Goal: Information Seeking & Learning: Learn about a topic

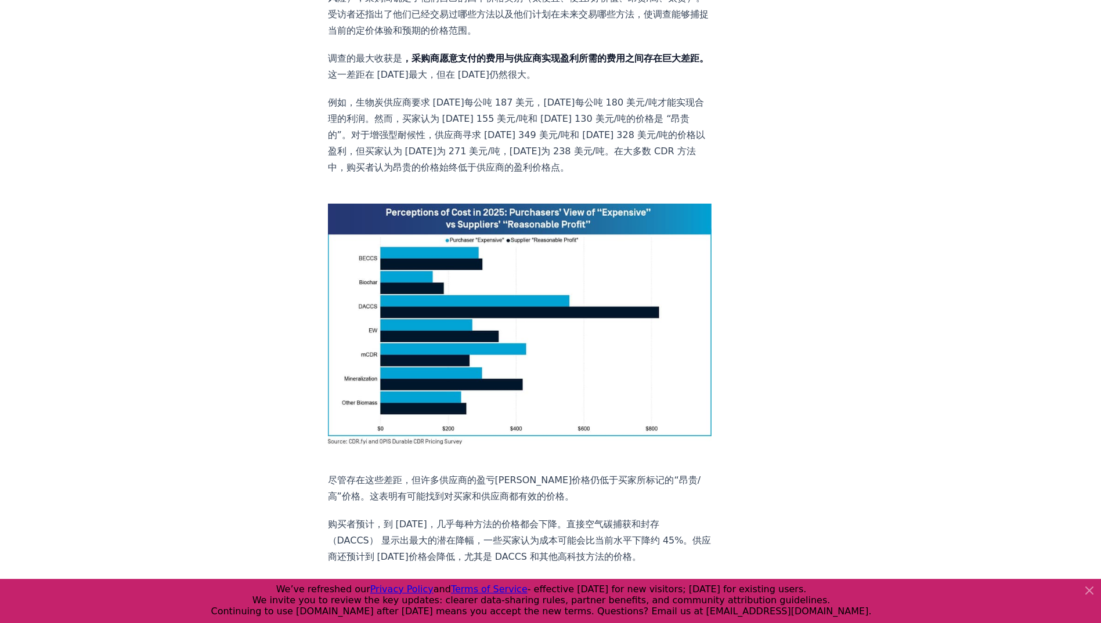
scroll to position [696, 0]
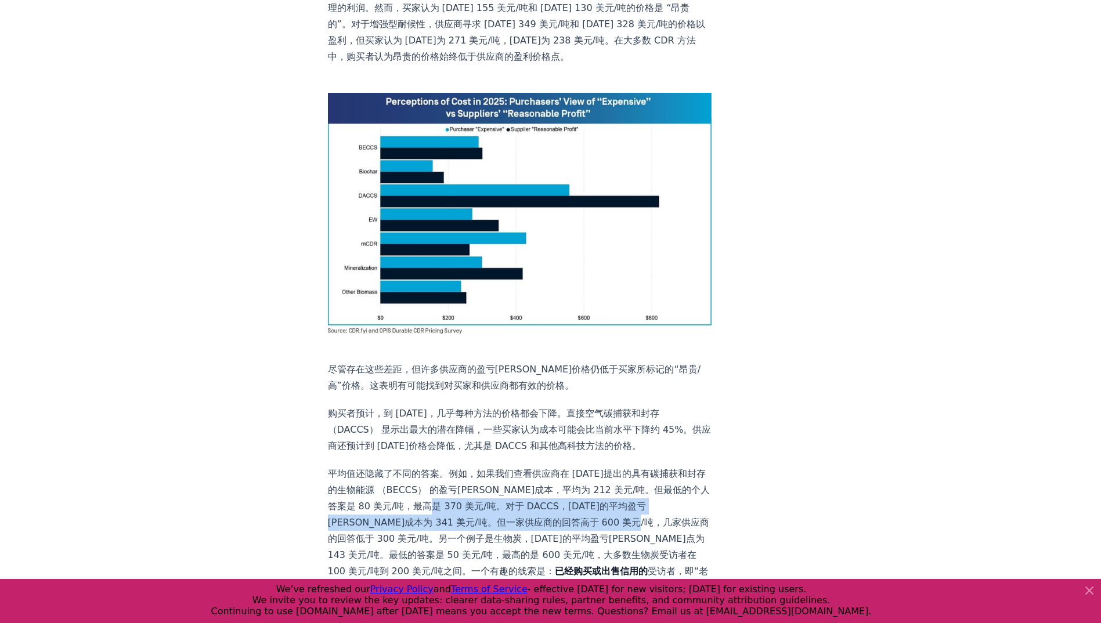
drag, startPoint x: 537, startPoint y: 473, endPoint x: 439, endPoint y: 507, distance: 103.7
click at [439, 390] on p "平均值还隐藏了不同的答案。例如，如果我们查看供应商在 [DATE]提出的具有碳捕获和封存的生物能源 （BECCS） 的盈亏[PERSON_NAME]成本，平均…" at bounding box center [520, 563] width 384 height 195
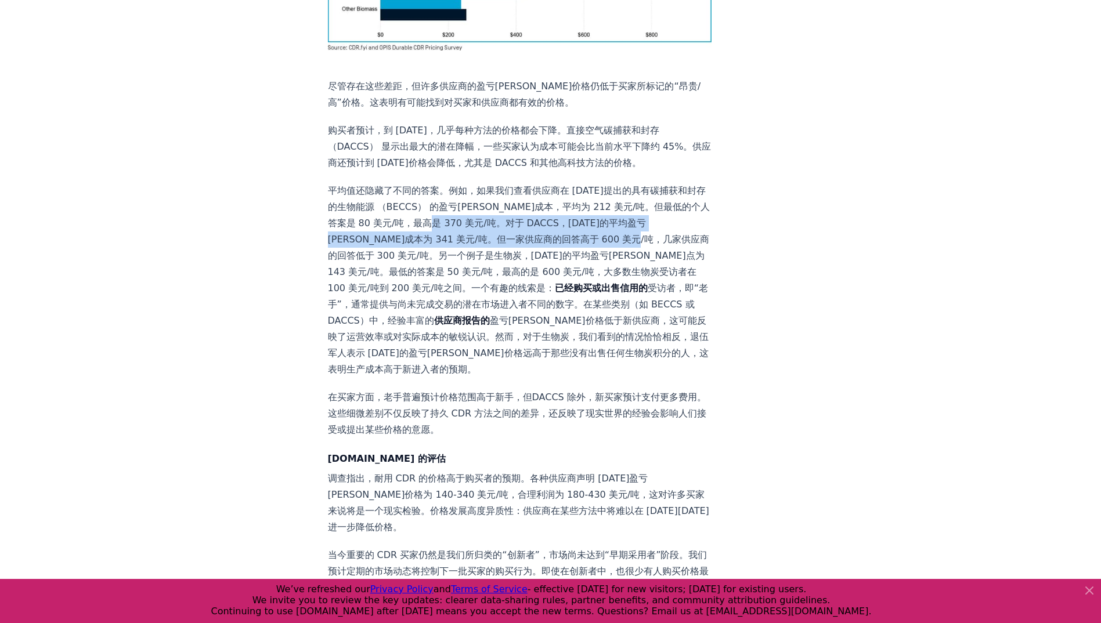
scroll to position [1044, 0]
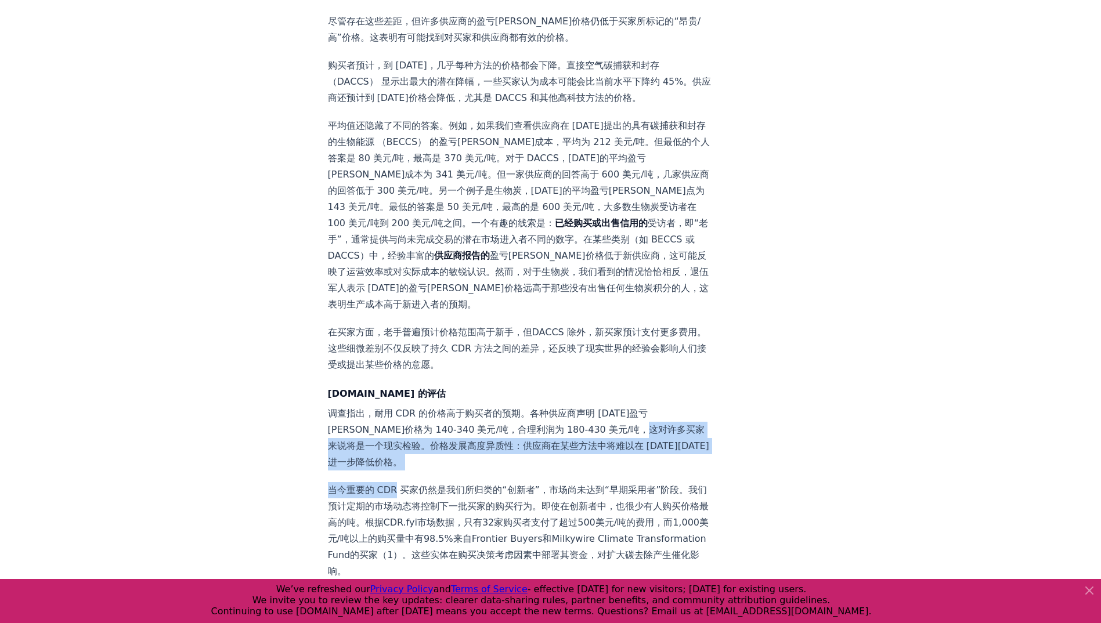
drag, startPoint x: 346, startPoint y: 410, endPoint x: 395, endPoint y: 463, distance: 72.7
click at [395, 390] on div "[DOMAIN_NAME]/OPIS 定价调查的见解 定价数据是持久二氧化碳去除 （CDR） 中最受欢迎的信息。为了满足这一市场需求， [DOMAIN_NAM…" at bounding box center [520, 246] width 384 height 2313
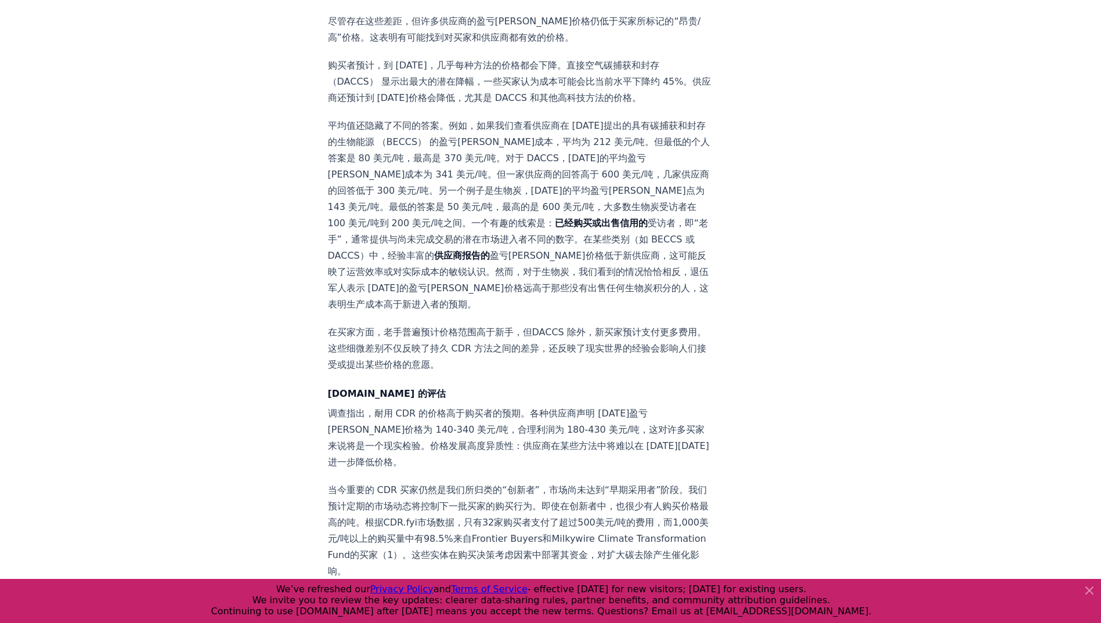
drag, startPoint x: 395, startPoint y: 463, endPoint x: 602, endPoint y: 457, distance: 207.2
click at [602, 390] on p "当今重要的 CDR 买家仍然是我们所归类的“创新者”，市场尚未达到“早期采用者”阶段。我们预计定期的市场动态将控制下一批买家的购买行为。即使在创新者中，也很少…" at bounding box center [520, 530] width 384 height 97
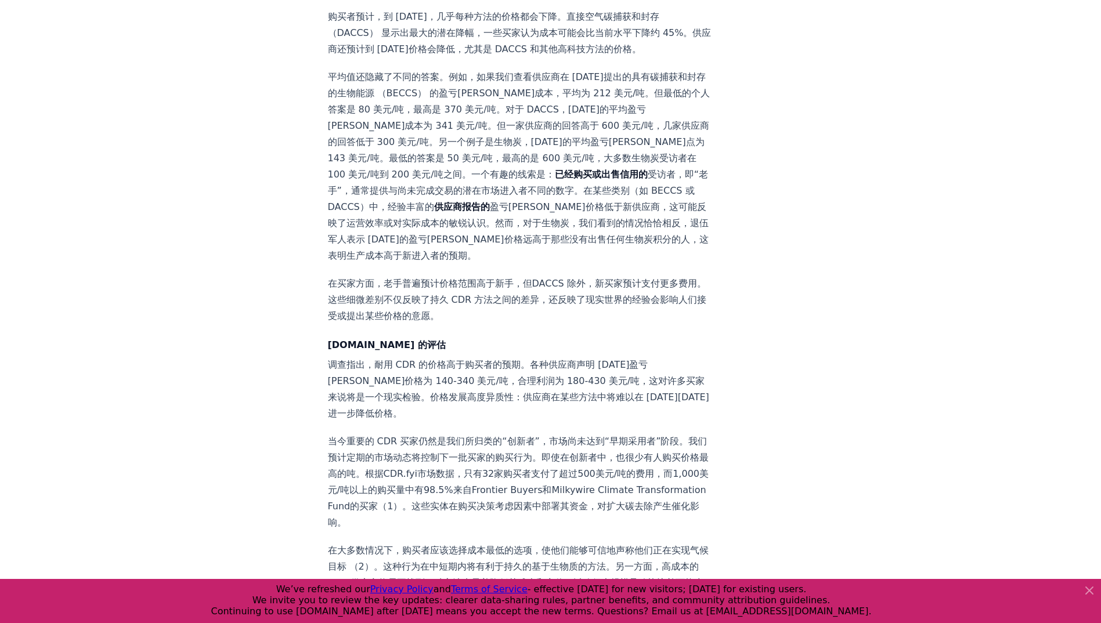
scroll to position [1160, 0]
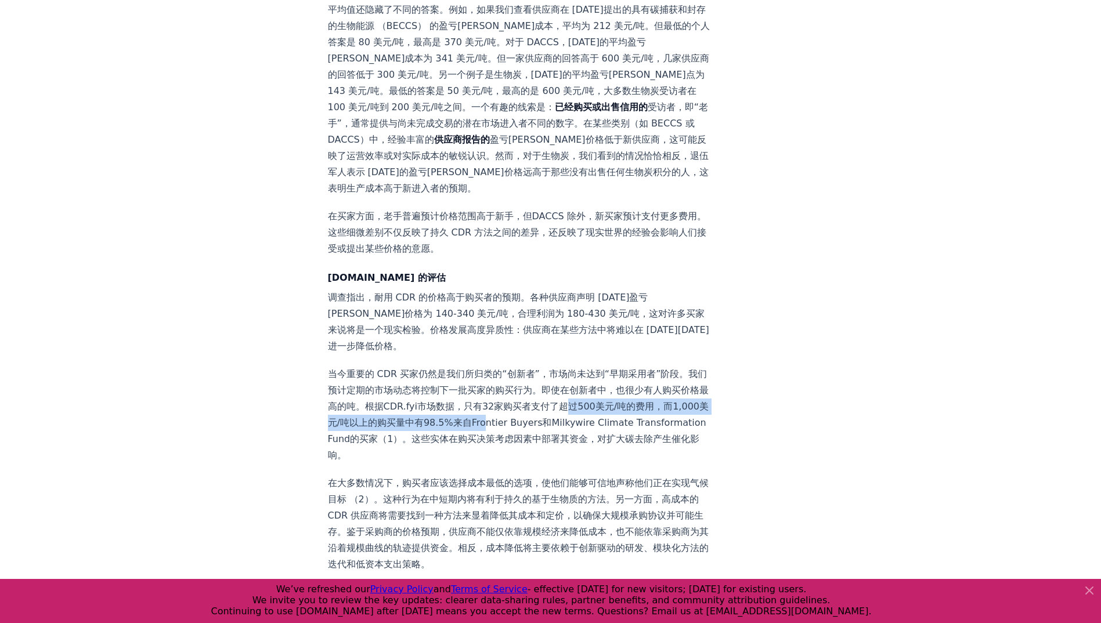
drag, startPoint x: 344, startPoint y: 385, endPoint x: 637, endPoint y: 393, distance: 293.1
click at [637, 390] on p "当今重要的 CDR 买家仍然是我们所归类的“创新者”，市场尚未达到“早期采用者”阶段。我们预计定期的市场动态将控制下一批买家的购买行为。即使在创新者中，也很少…" at bounding box center [520, 414] width 384 height 97
click at [390, 390] on p "当今重要的 CDR 买家仍然是我们所归类的“创新者”，市场尚未达到“早期采用者”阶段。我们预计定期的市场动态将控制下一批买家的购买行为。即使在创新者中，也很少…" at bounding box center [520, 414] width 384 height 97
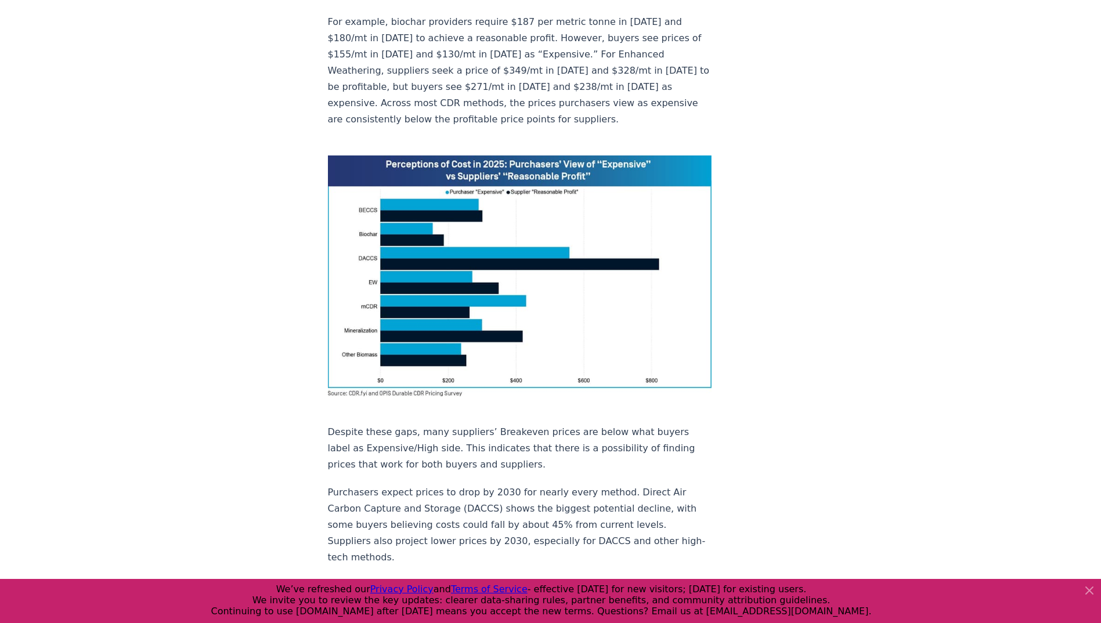
scroll to position [986, 0]
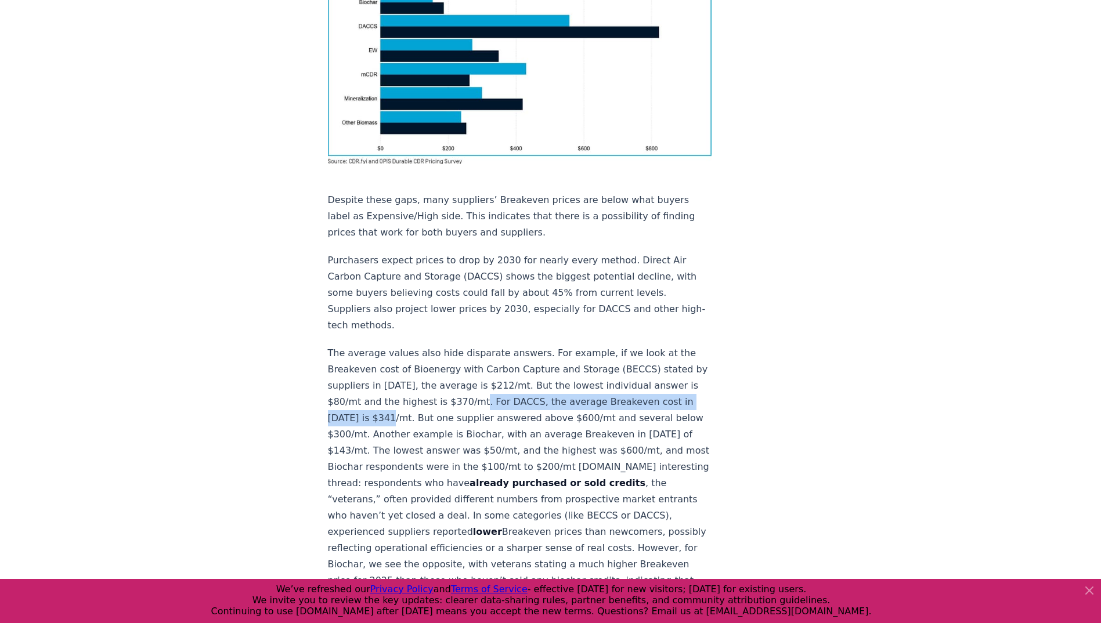
drag, startPoint x: 488, startPoint y: 333, endPoint x: 408, endPoint y: 353, distance: 81.9
click at [408, 353] on p "The average values also hide disparate answers. For example, if we look at the …" at bounding box center [520, 475] width 384 height 260
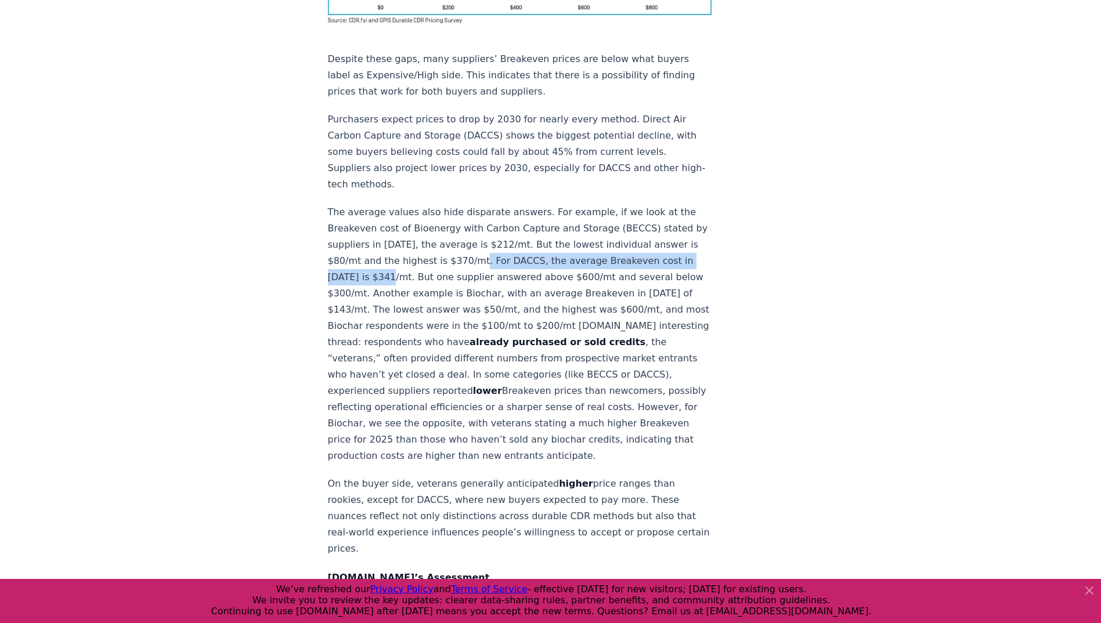
scroll to position [1160, 0]
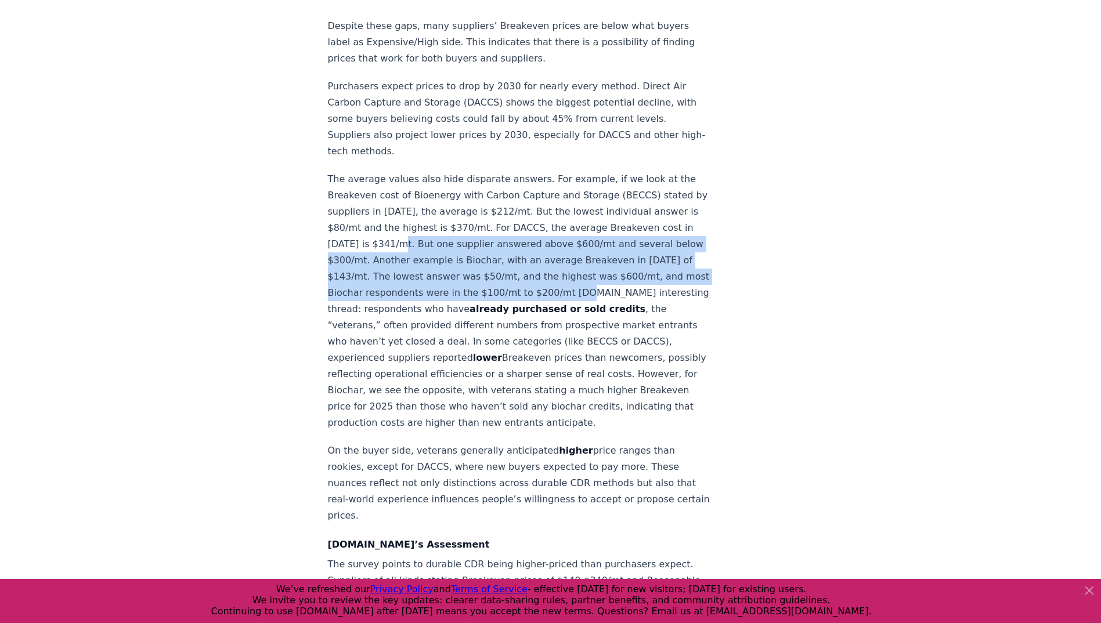
drag, startPoint x: 414, startPoint y: 176, endPoint x: 634, endPoint y: 228, distance: 226.4
click at [634, 228] on p "The average values also hide disparate answers. For example, if we look at the …" at bounding box center [520, 301] width 384 height 260
click at [422, 180] on p "The average values also hide disparate answers. For example, if we look at the …" at bounding box center [520, 301] width 384 height 260
drag, startPoint x: 411, startPoint y: 176, endPoint x: 647, endPoint y: 230, distance: 242.2
click at [647, 230] on p "The average values also hide disparate answers. For example, if we look at the …" at bounding box center [520, 301] width 384 height 260
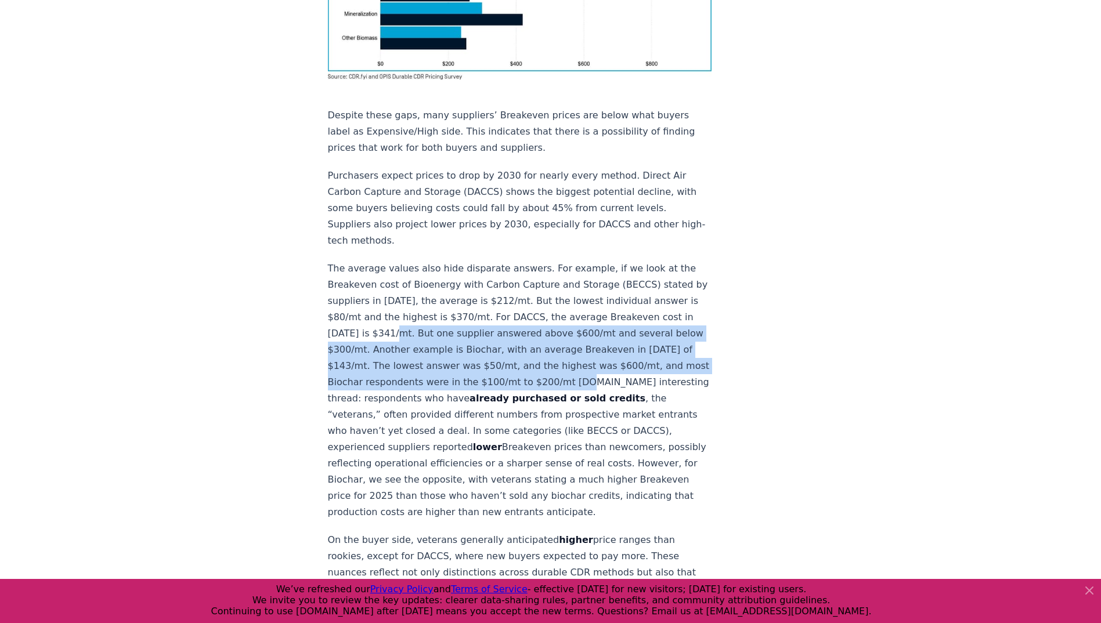
scroll to position [870, 0]
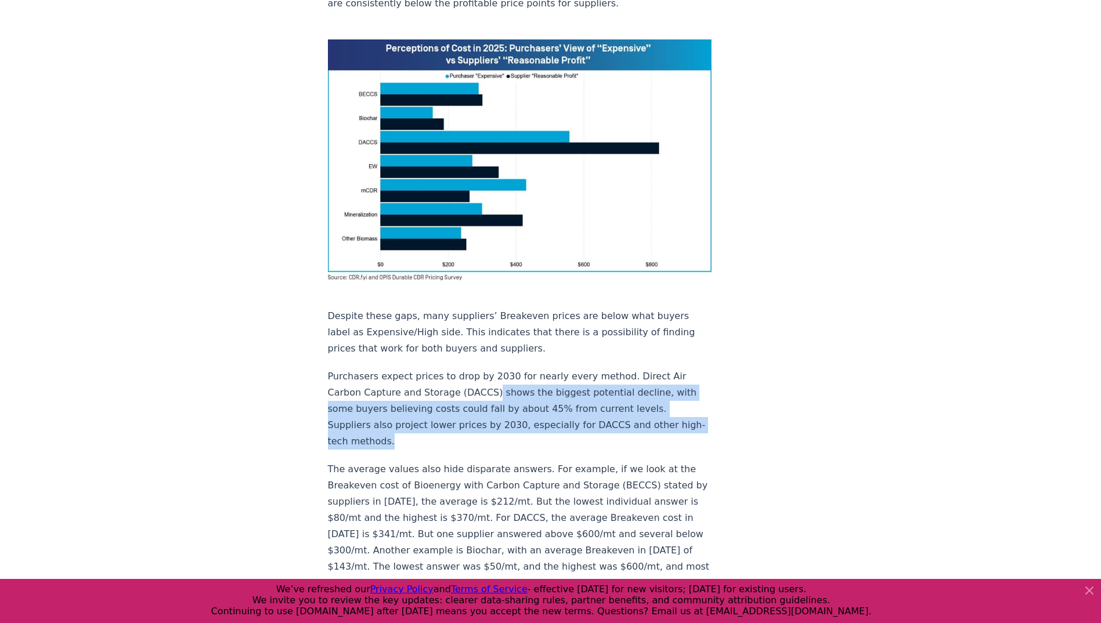
drag, startPoint x: 485, startPoint y: 327, endPoint x: 412, endPoint y: 375, distance: 87.2
click at [412, 375] on p "Purchasers expect prices to drop by 2030 for nearly every method. Direct Air Ca…" at bounding box center [520, 408] width 384 height 81
drag, startPoint x: 412, startPoint y: 375, endPoint x: 609, endPoint y: 380, distance: 196.8
click at [609, 380] on p "Purchasers expect prices to drop by 2030 for nearly every method. Direct Air Ca…" at bounding box center [520, 408] width 384 height 81
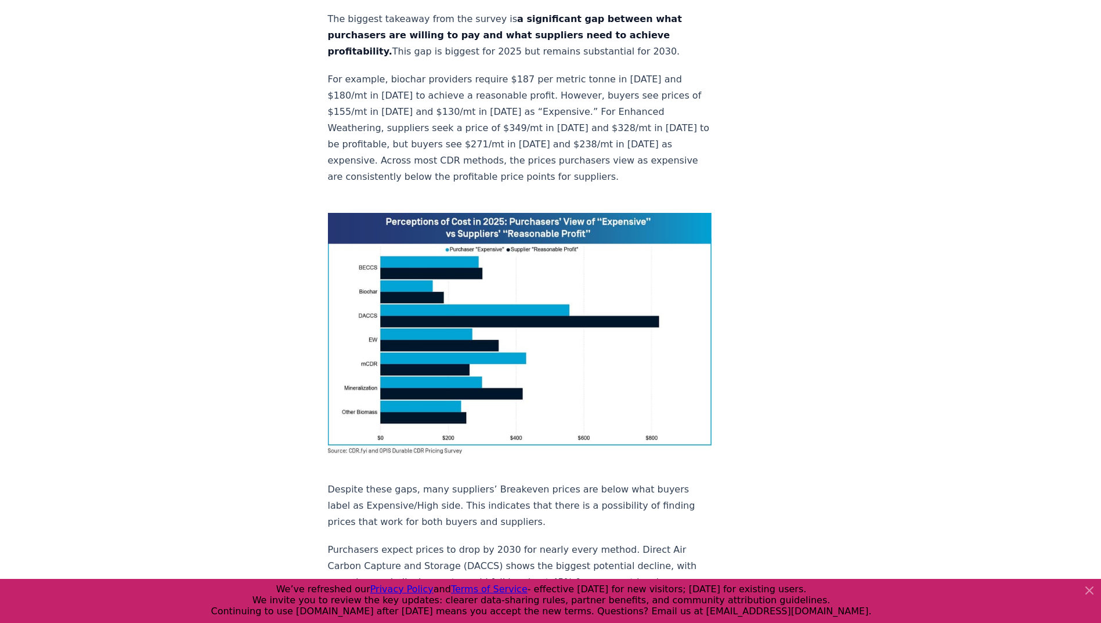
scroll to position [696, 0]
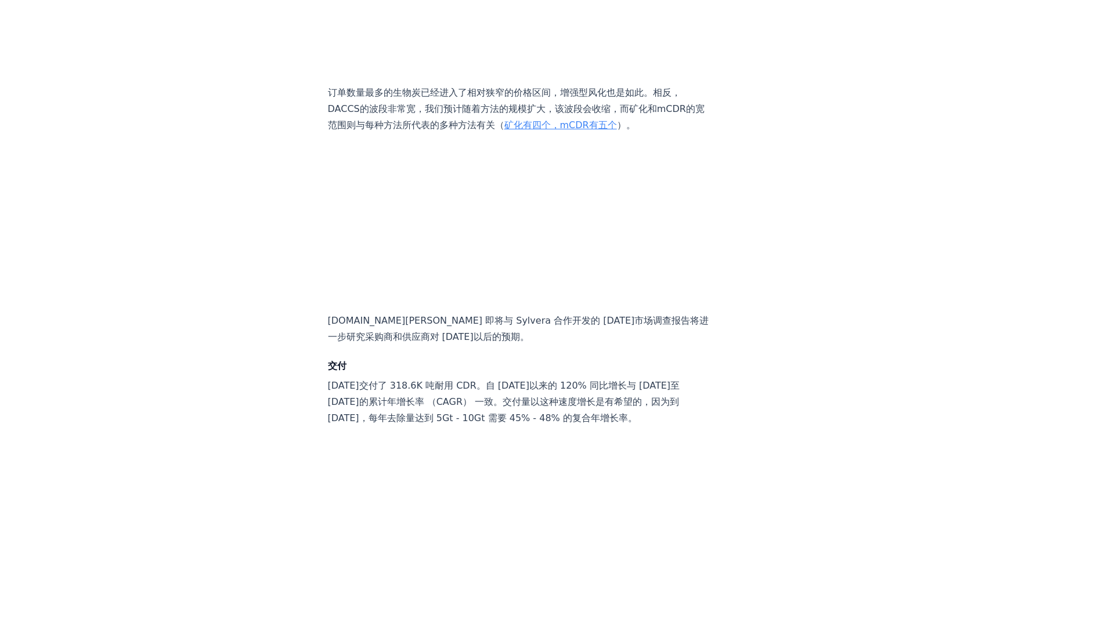
scroll to position [4409, 0]
click at [462, 132] on p "订单数量最多的生物炭已经进入了相对狭窄的价格区间，增强型风化也是如此。相反，DACCS的波段非常宽，我们预计随着方法的规模扩大，该波段会收缩，而矿化和mCDR…" at bounding box center [520, 108] width 384 height 49
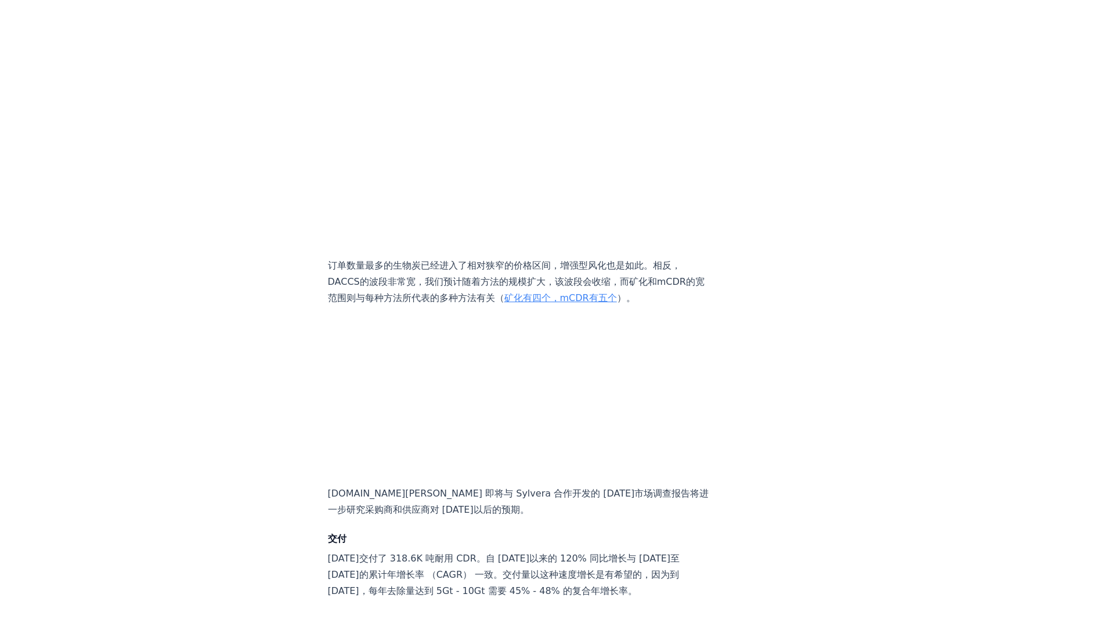
scroll to position [4467, 0]
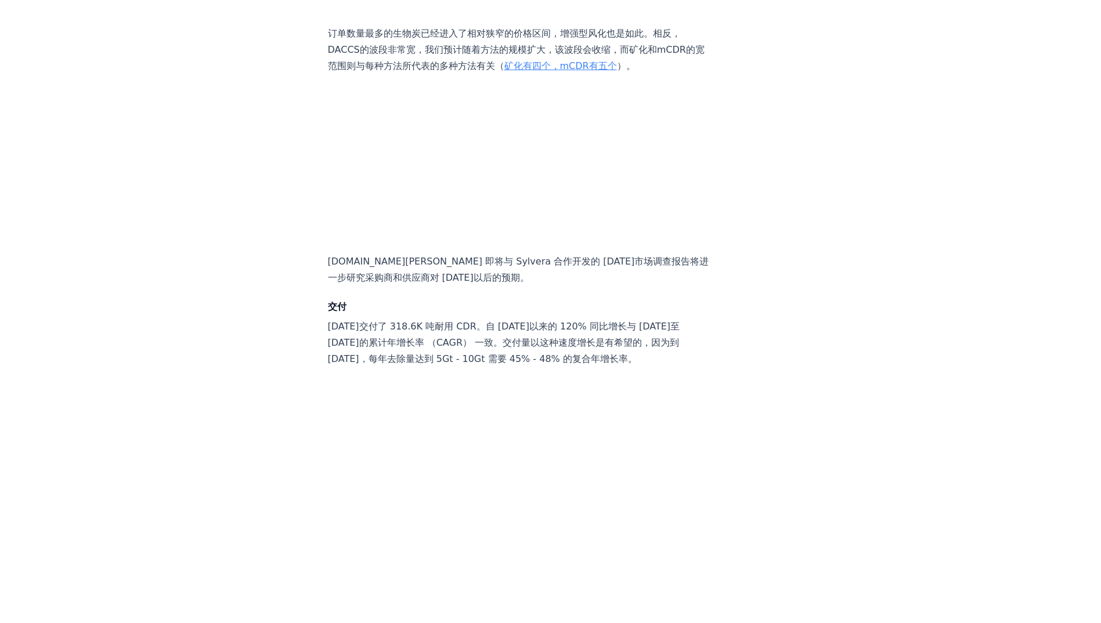
click at [425, 74] on p "订单数量最多的生物炭已经进入了相对狭窄的价格区间，增强型风化也是如此。相反，DACCS的波段非常宽，我们预计随着方法的规模扩大，该波段会收缩，而矿化和mCDR…" at bounding box center [520, 50] width 384 height 49
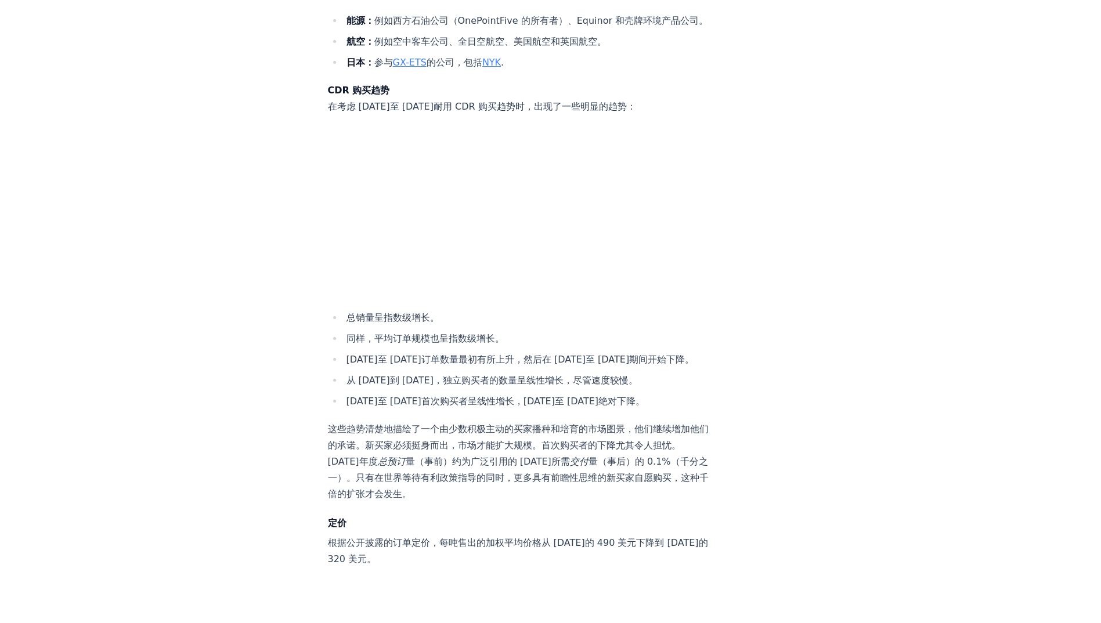
scroll to position [3307, 0]
